Goal: Task Accomplishment & Management: Manage account settings

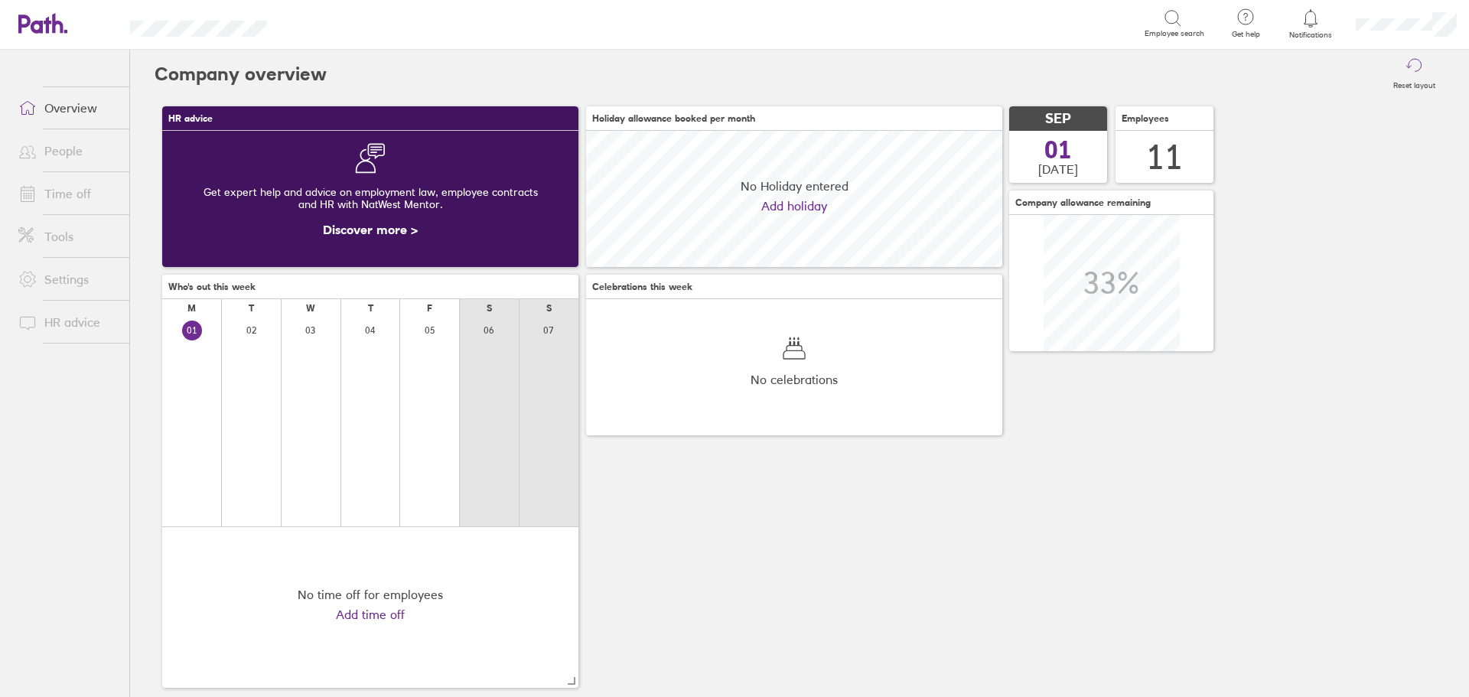
scroll to position [136, 416]
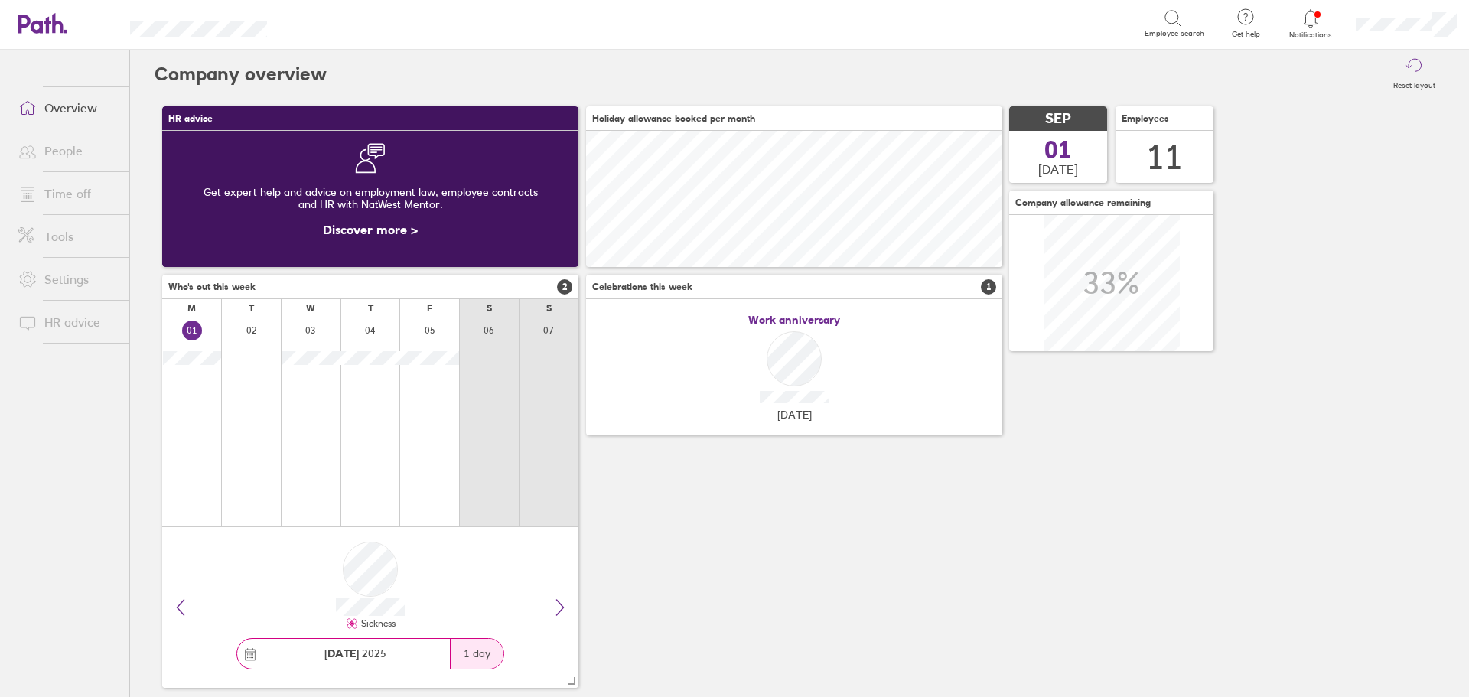
click at [1308, 18] on icon at bounding box center [1311, 18] width 18 height 18
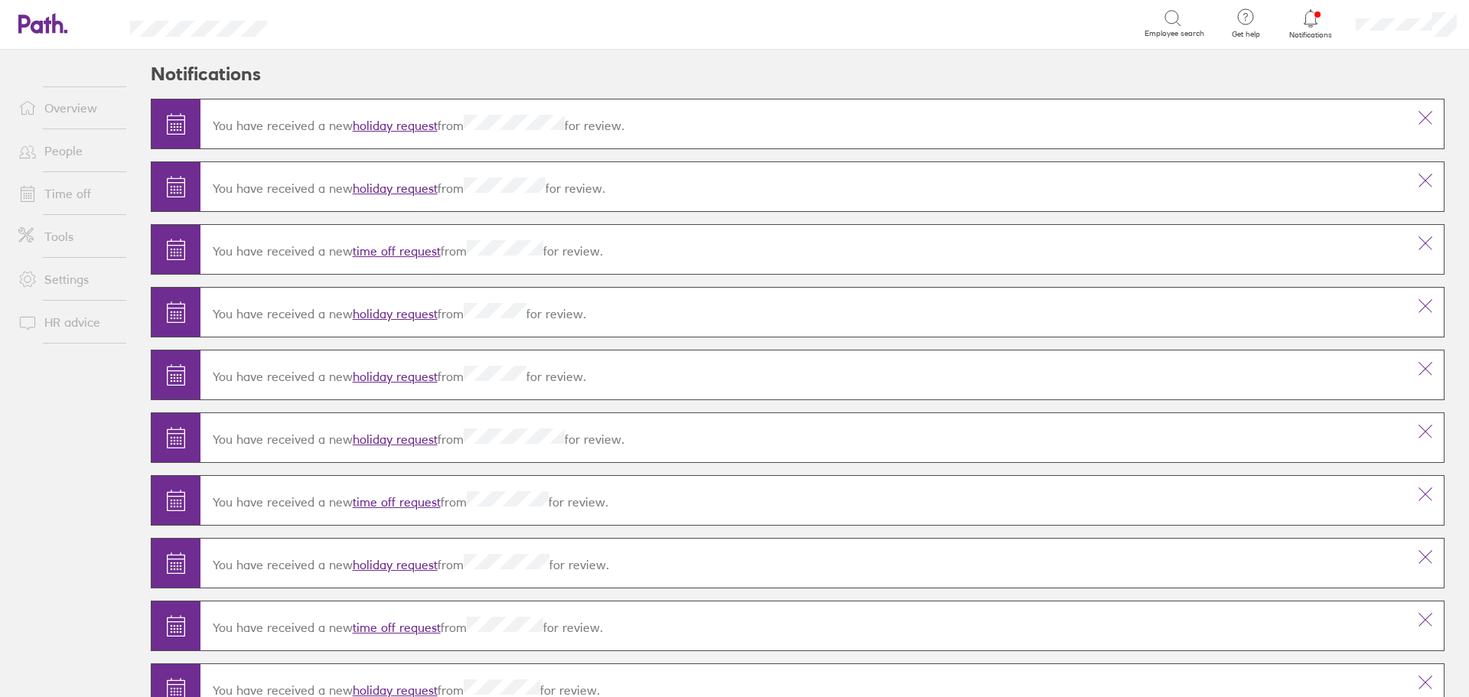
click at [402, 140] on div "You have received a new holiday request from for review." at bounding box center [803, 124] width 1207 height 43
click at [402, 129] on link "holiday request" at bounding box center [395, 125] width 85 height 15
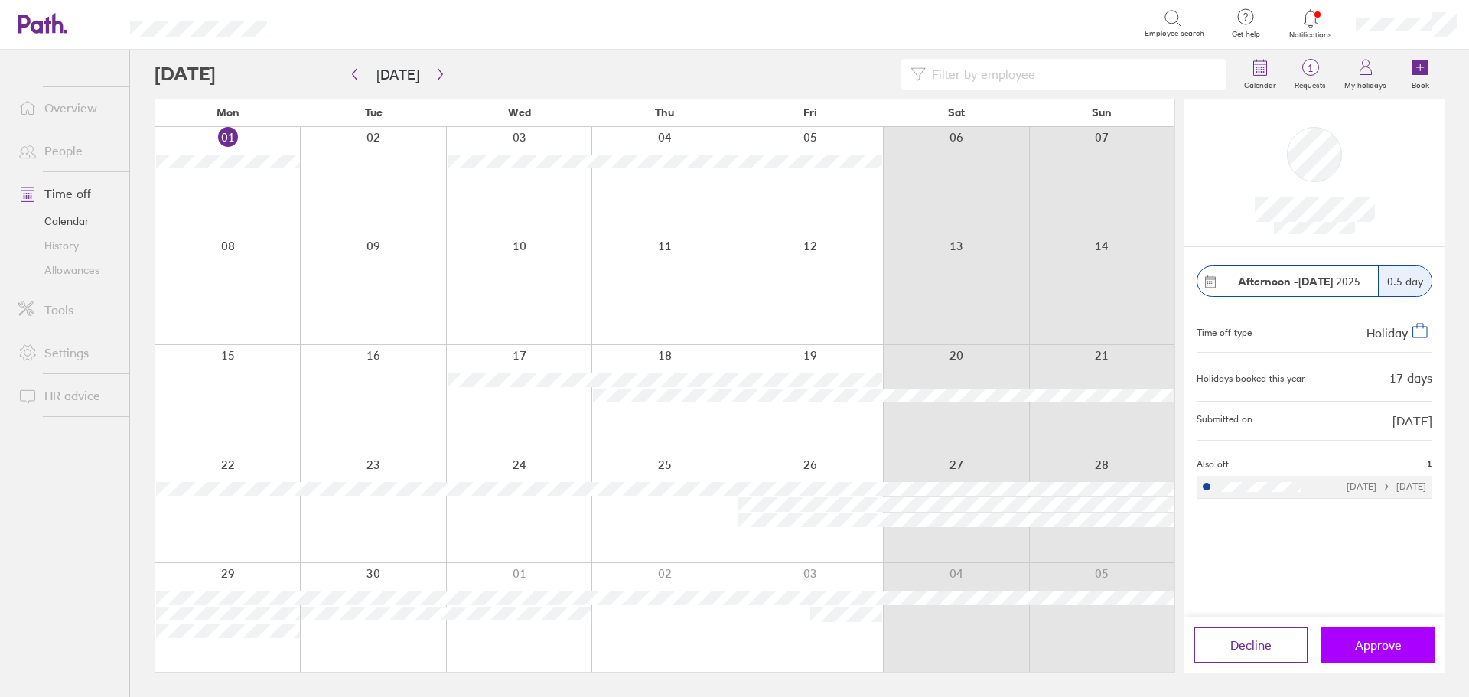
click at [1387, 641] on span "Approve" at bounding box center [1378, 645] width 47 height 14
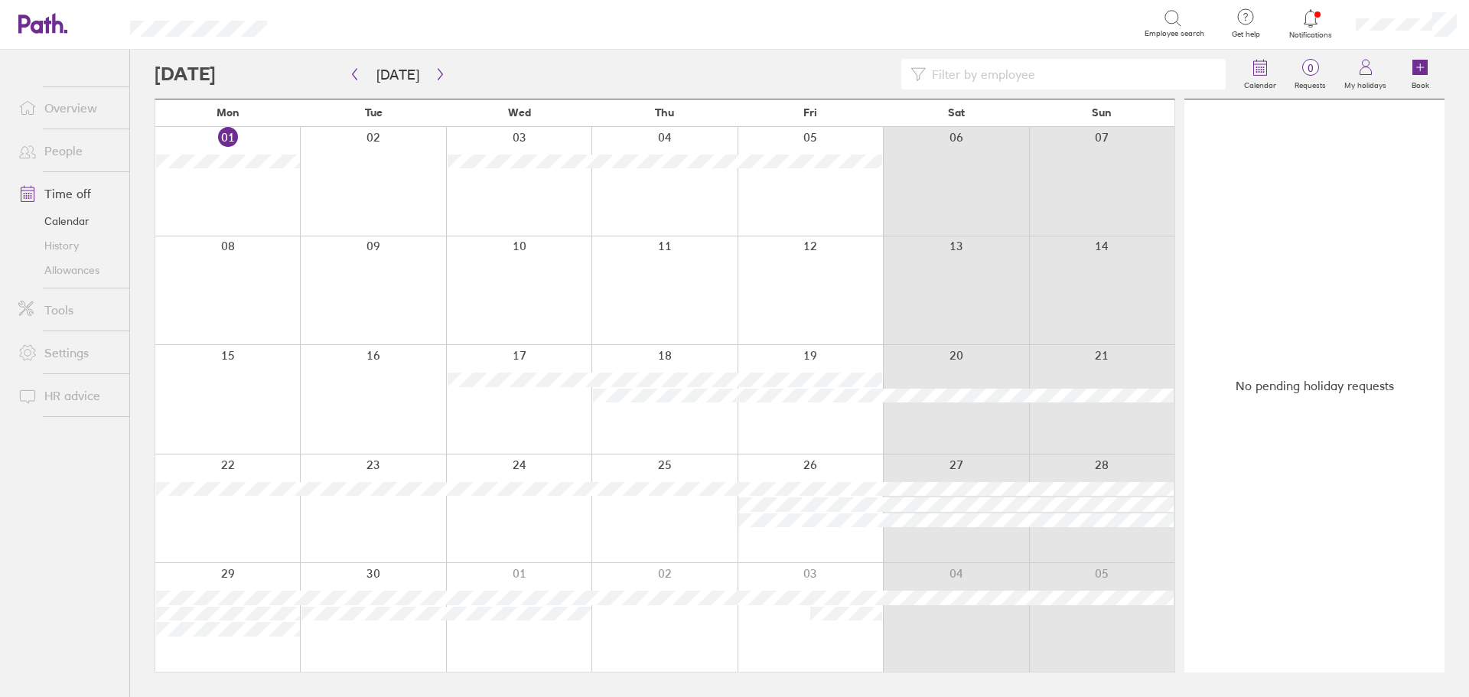
click at [56, 110] on link "Overview" at bounding box center [67, 108] width 123 height 31
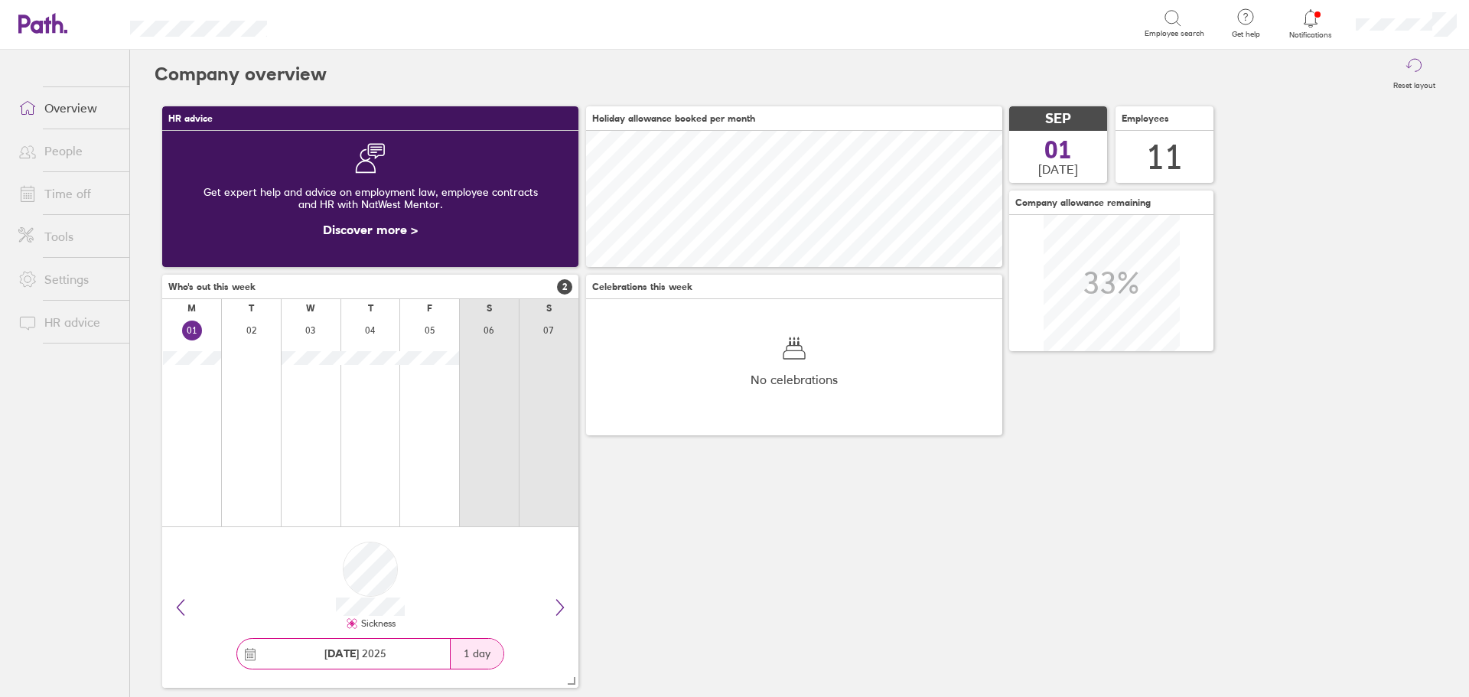
scroll to position [136, 416]
click at [46, 23] on icon at bounding box center [34, 24] width 33 height 18
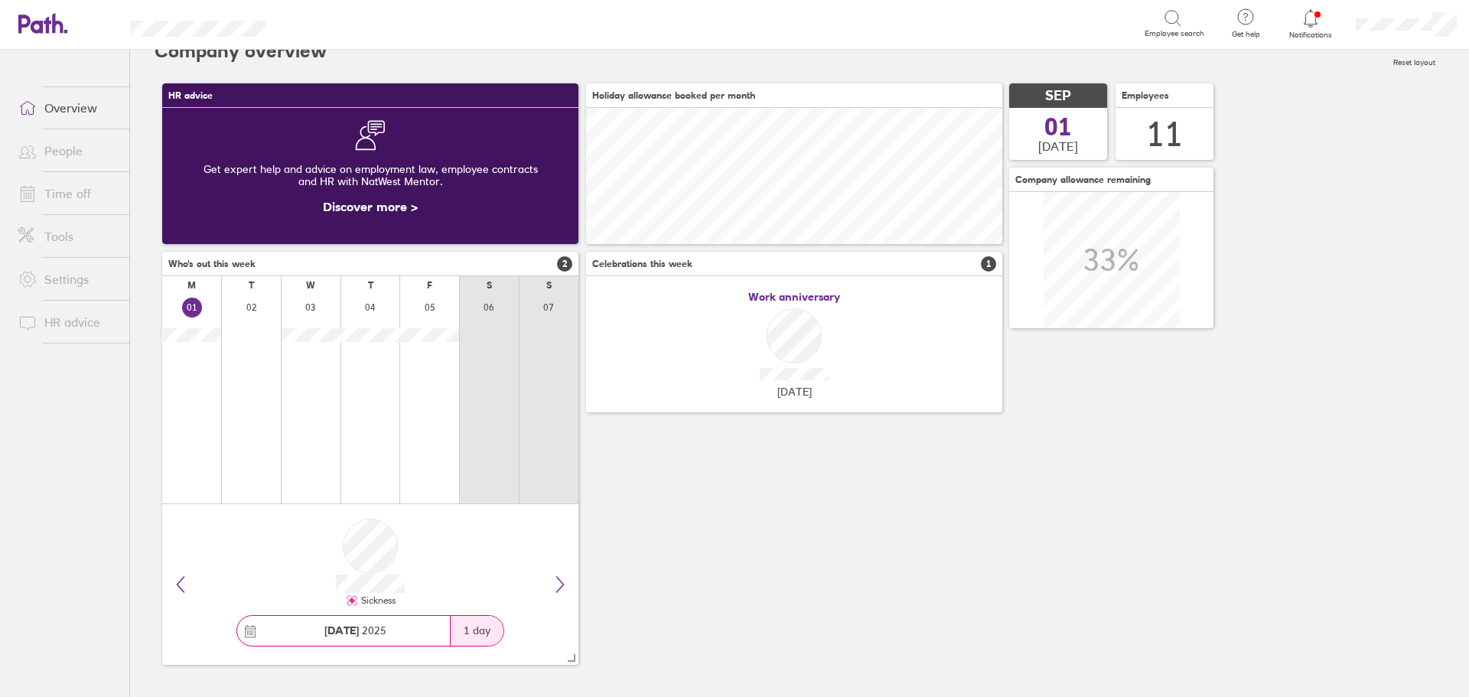
scroll to position [0, 0]
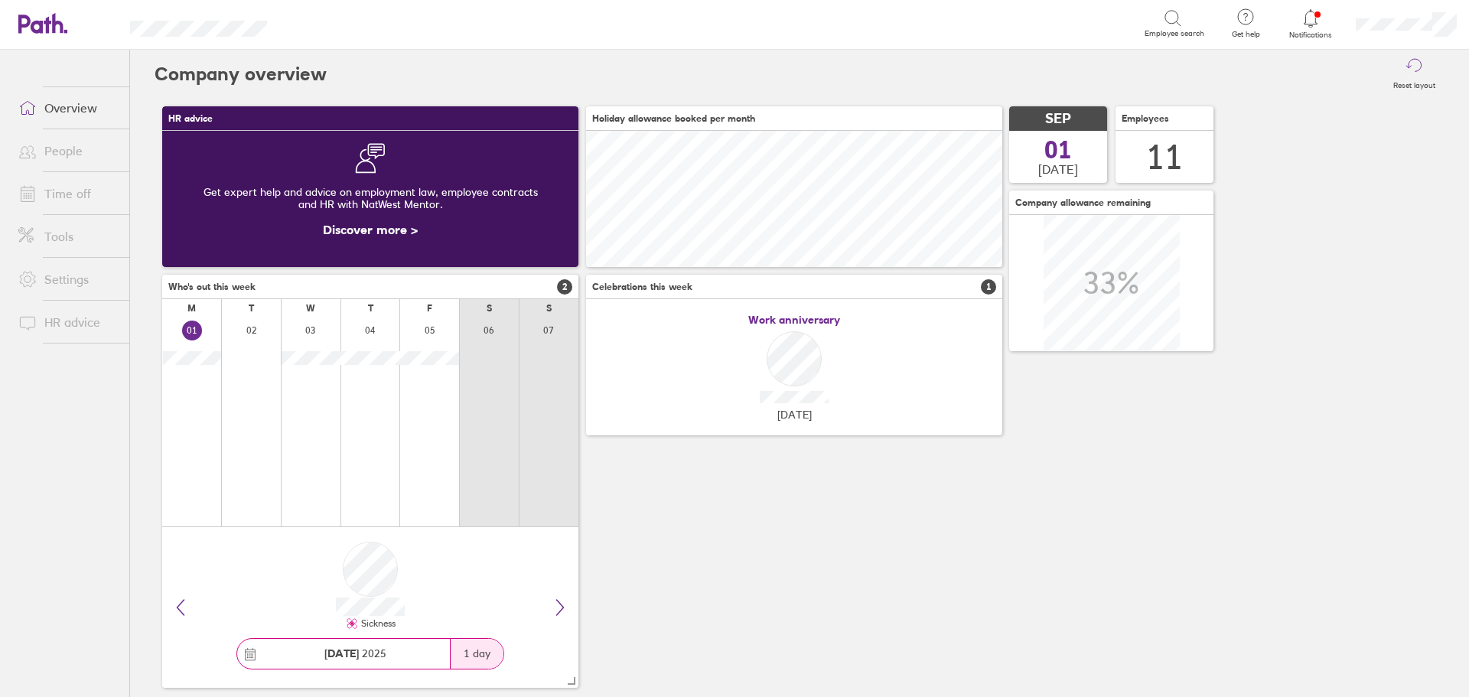
click at [51, 157] on link "People" at bounding box center [67, 150] width 123 height 31
